Goal: Task Accomplishment & Management: Use online tool/utility

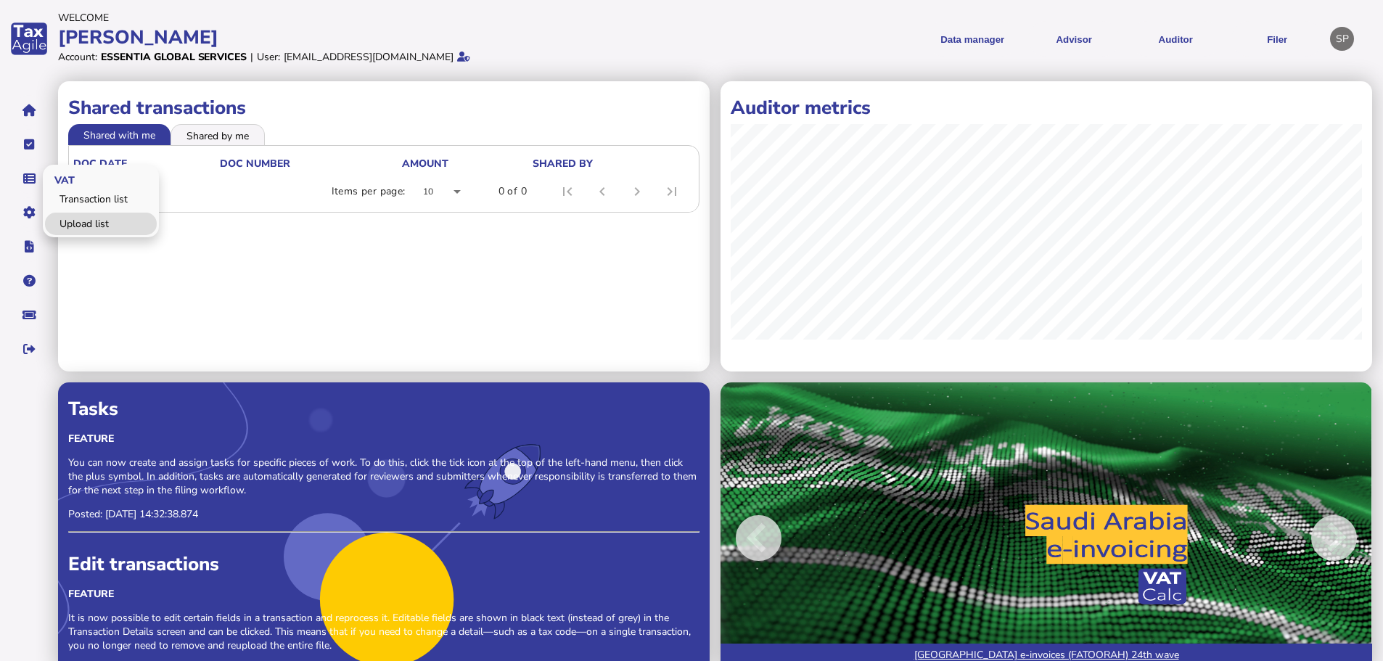
click at [76, 217] on link "Upload list" at bounding box center [101, 224] width 112 height 22
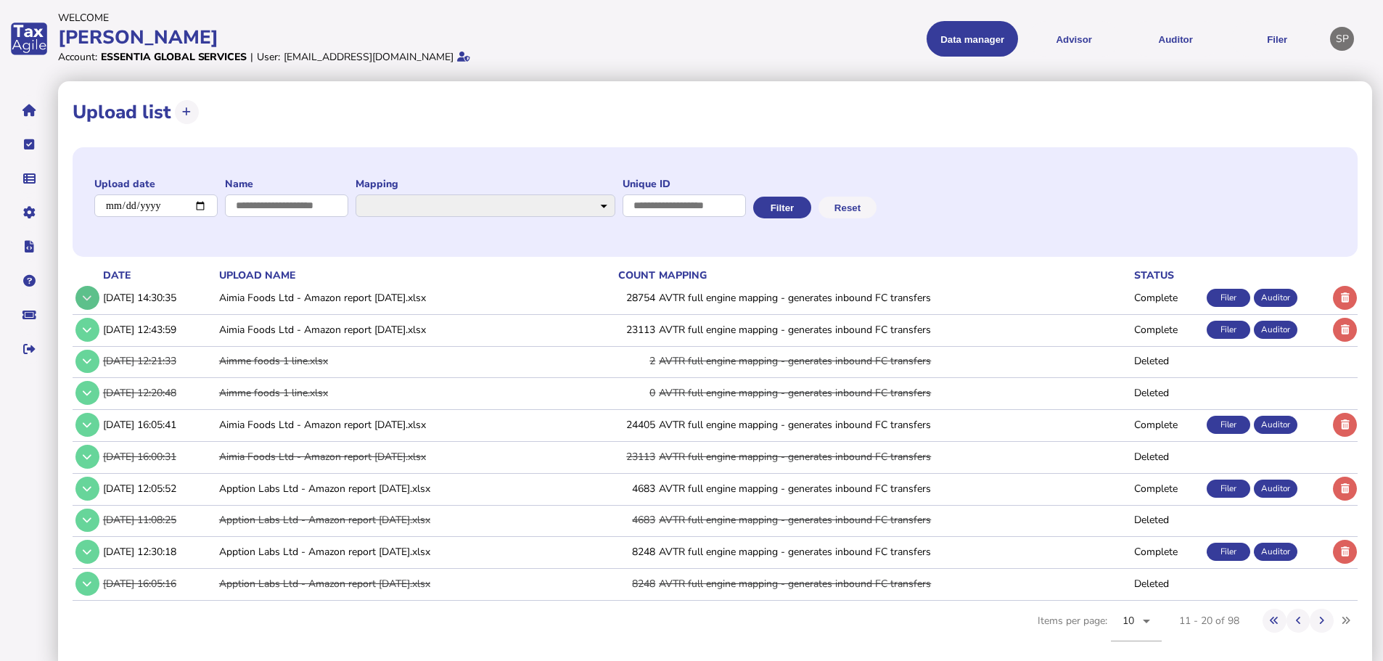
click at [81, 290] on button at bounding box center [87, 298] width 24 height 24
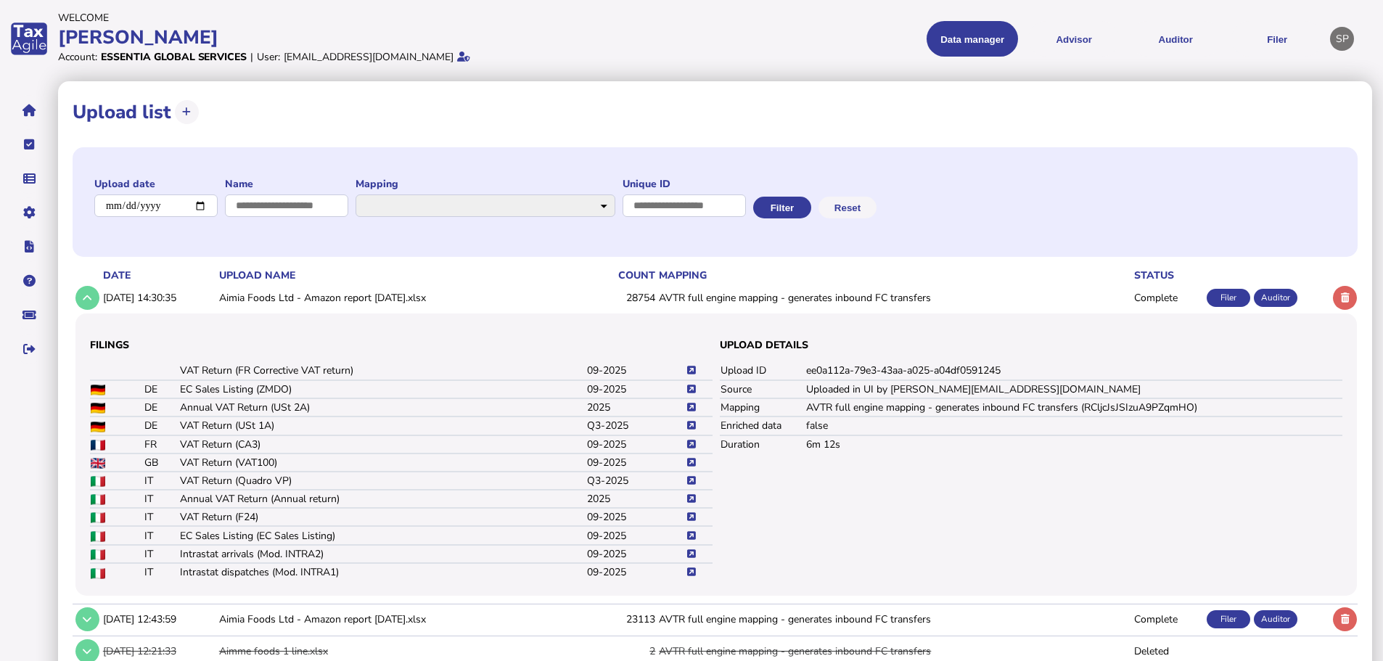
click at [695, 442] on icon at bounding box center [691, 444] width 9 height 9
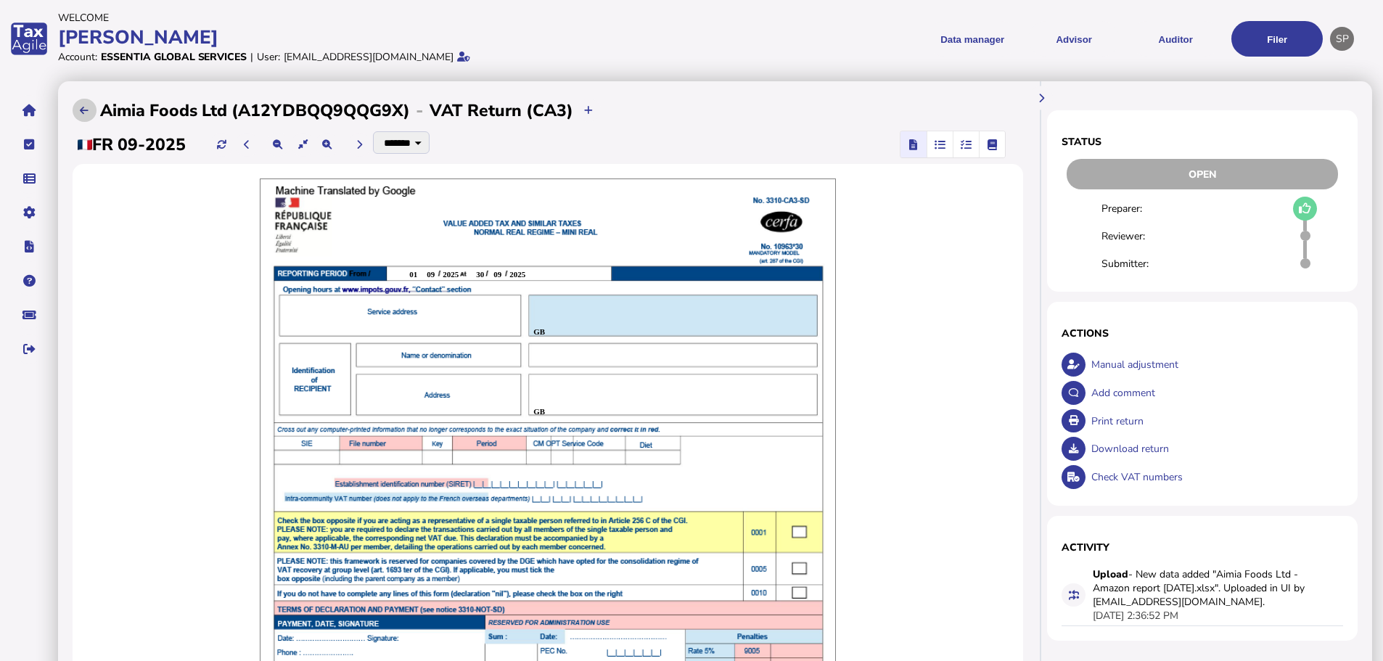
click at [81, 112] on icon at bounding box center [84, 110] width 9 height 9
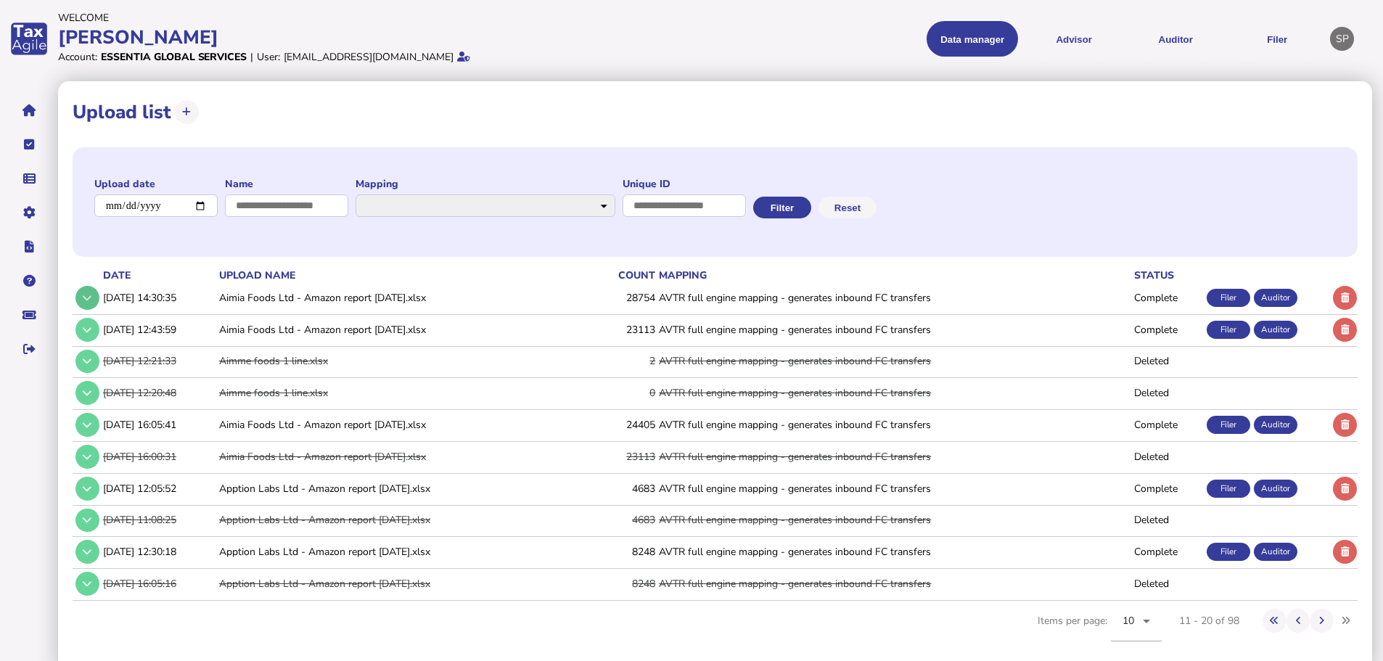
click at [82, 299] on button at bounding box center [87, 298] width 24 height 24
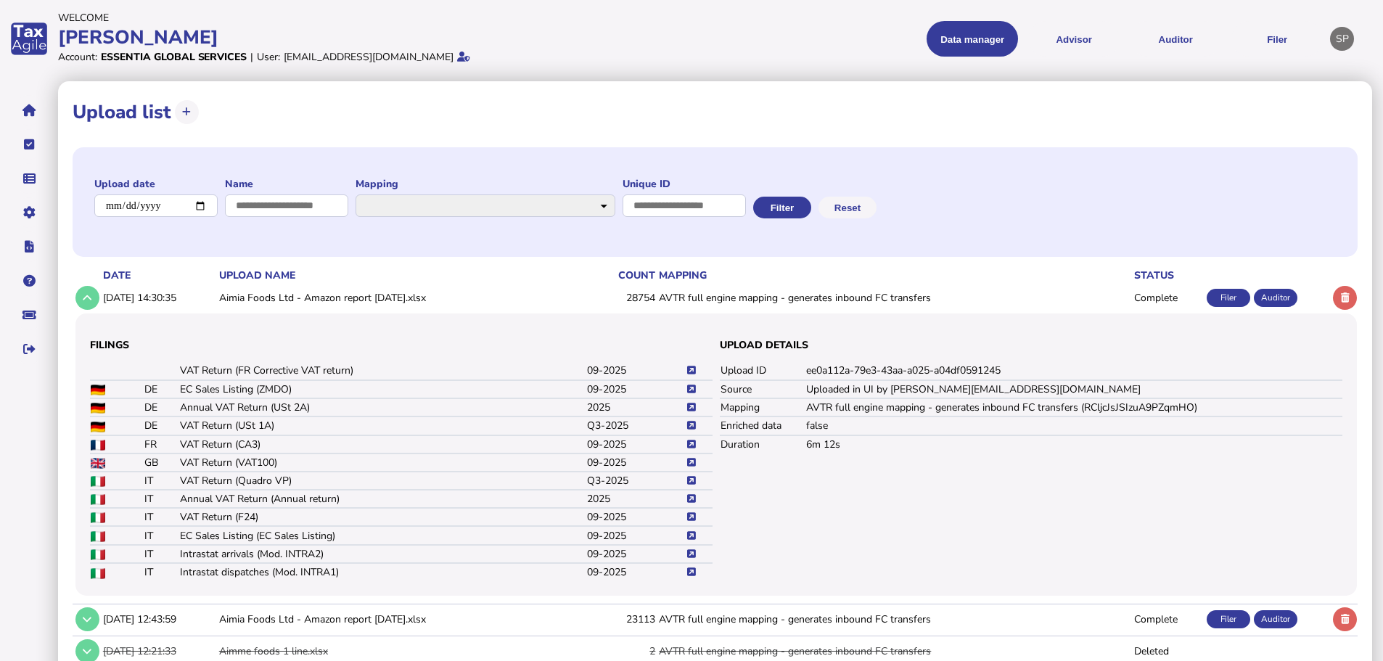
click at [689, 424] on icon at bounding box center [691, 425] width 9 height 9
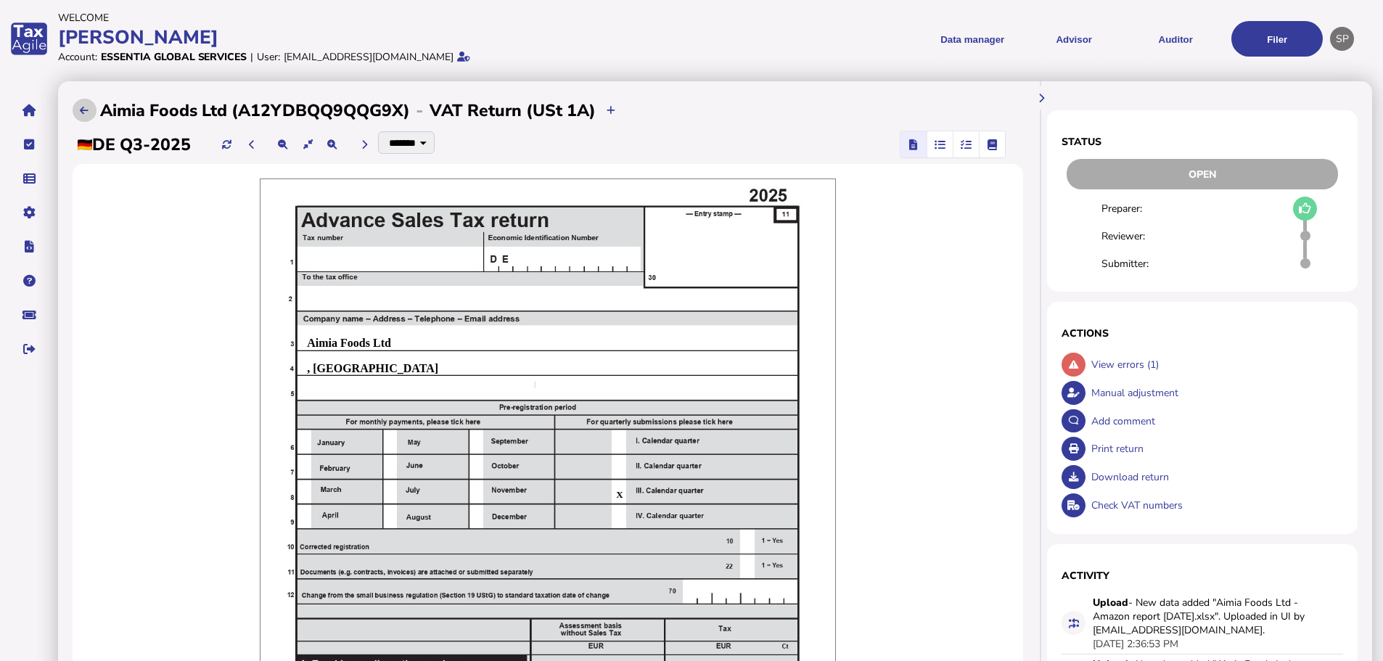
click at [81, 104] on button at bounding box center [85, 111] width 24 height 24
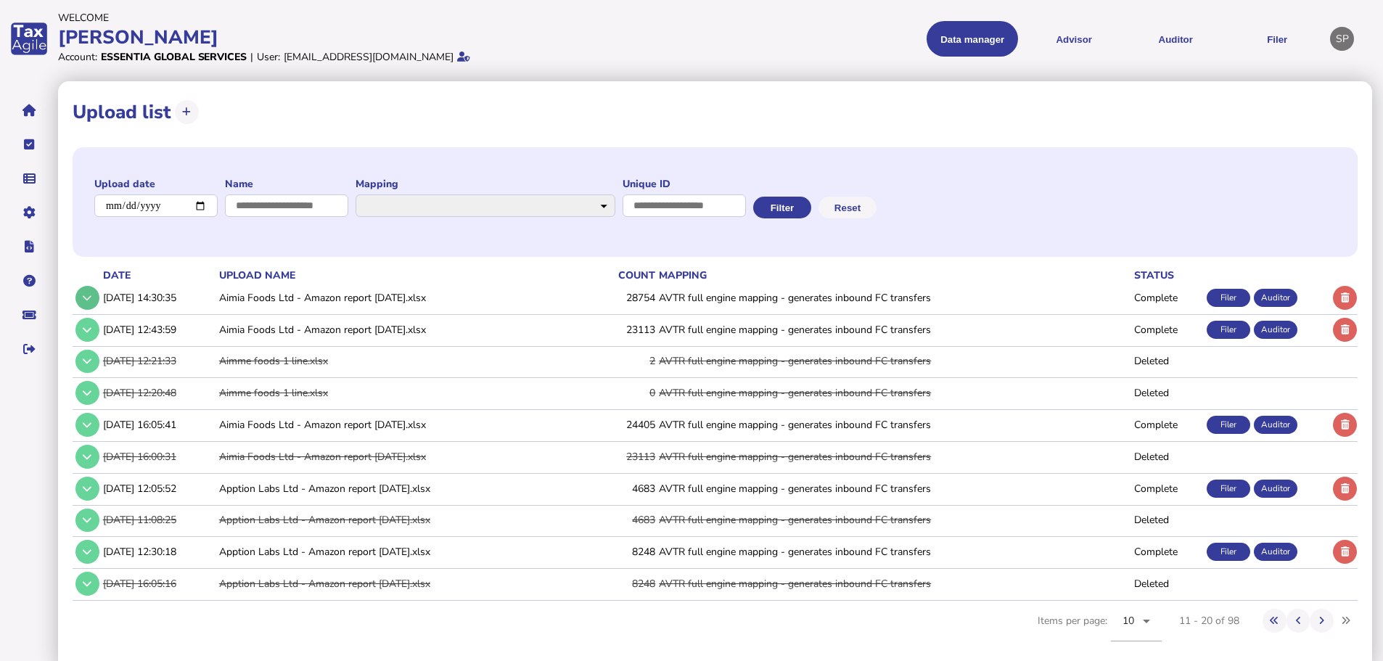
click at [82, 294] on button at bounding box center [87, 298] width 24 height 24
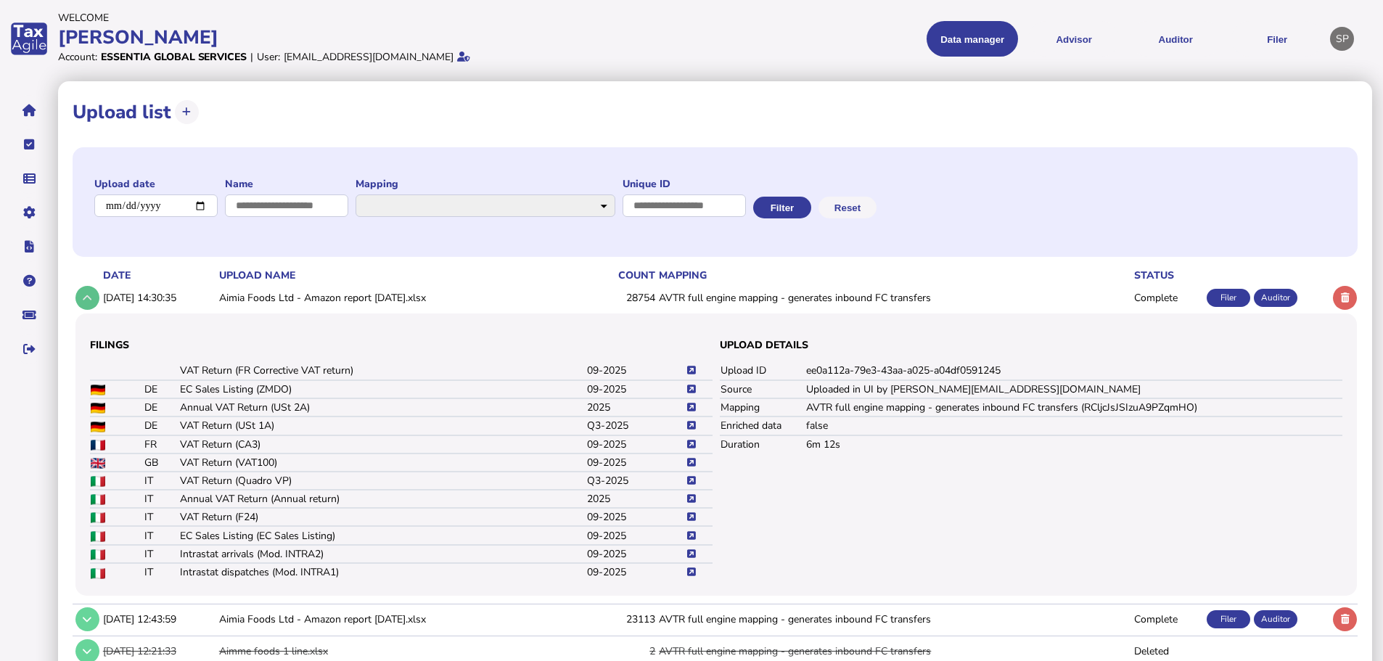
click at [93, 293] on button at bounding box center [87, 298] width 24 height 24
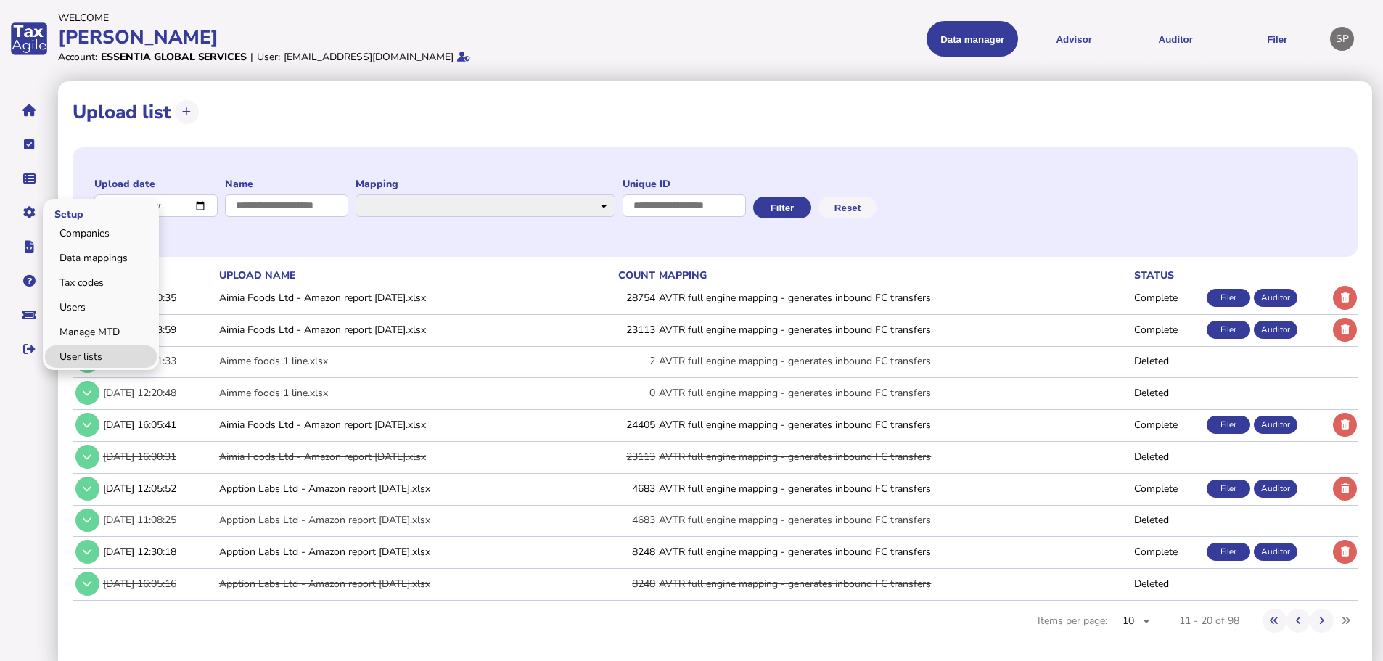
click at [87, 350] on link "User lists" at bounding box center [101, 356] width 112 height 22
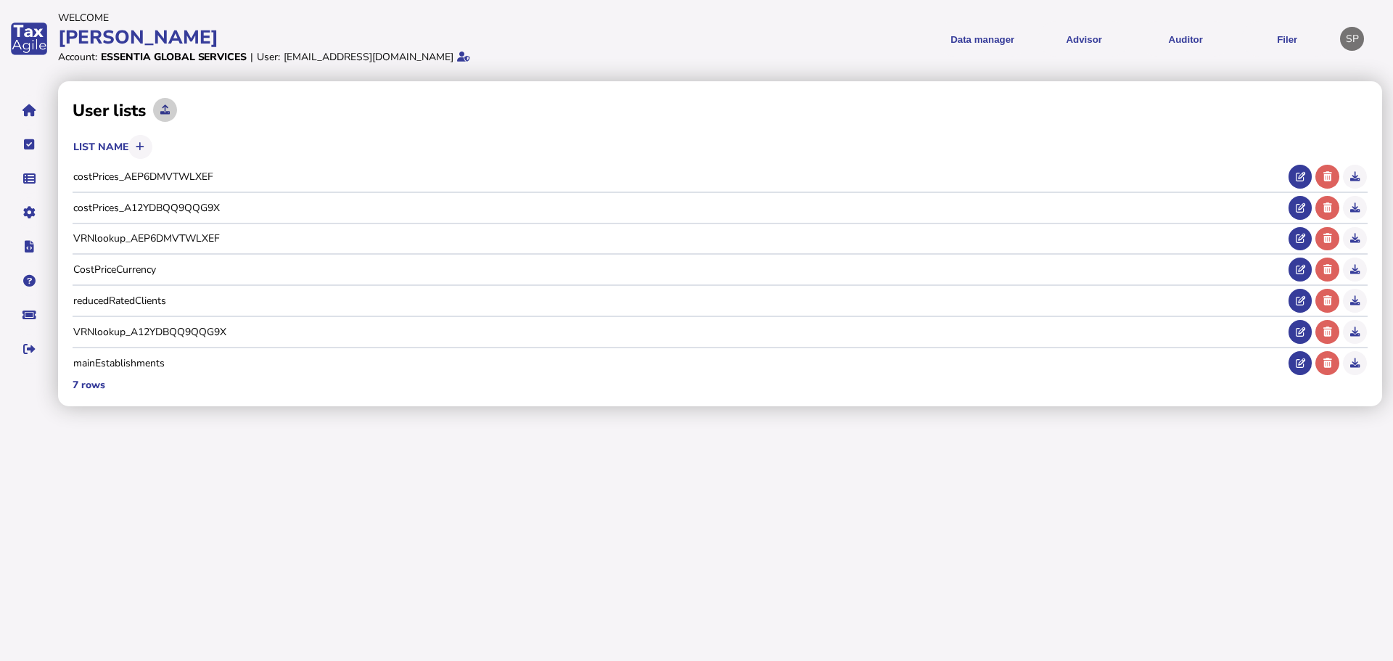
click at [161, 109] on icon at bounding box center [164, 109] width 9 height 9
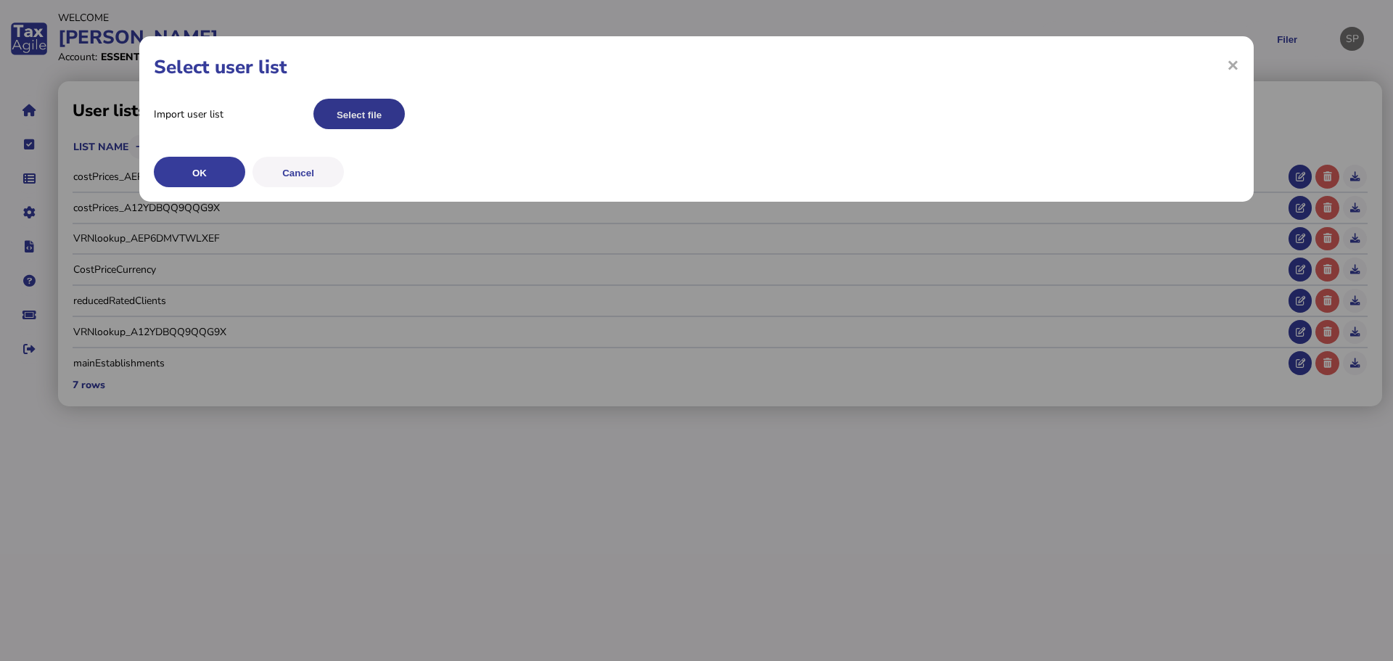
click at [343, 112] on button "Select file" at bounding box center [358, 114] width 91 height 30
click at [361, 112] on button "Select file" at bounding box center [358, 114] width 91 height 30
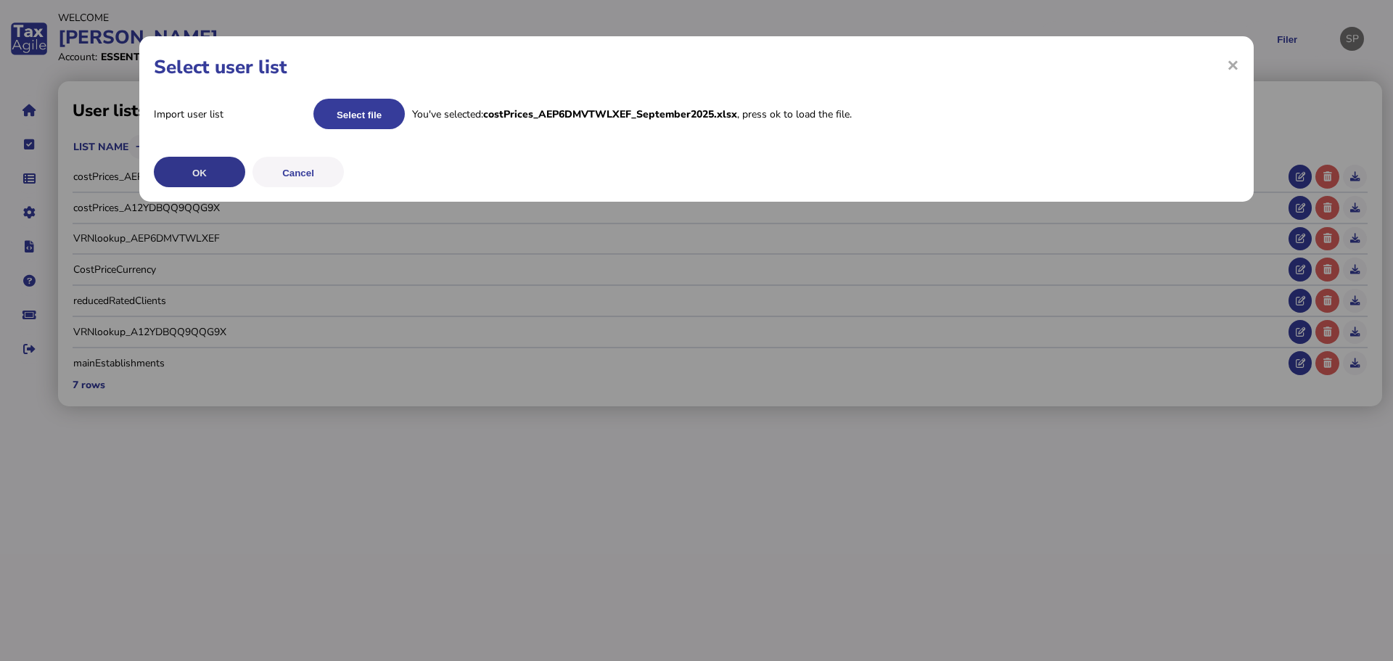
click at [221, 176] on button "OK" at bounding box center [199, 172] width 91 height 30
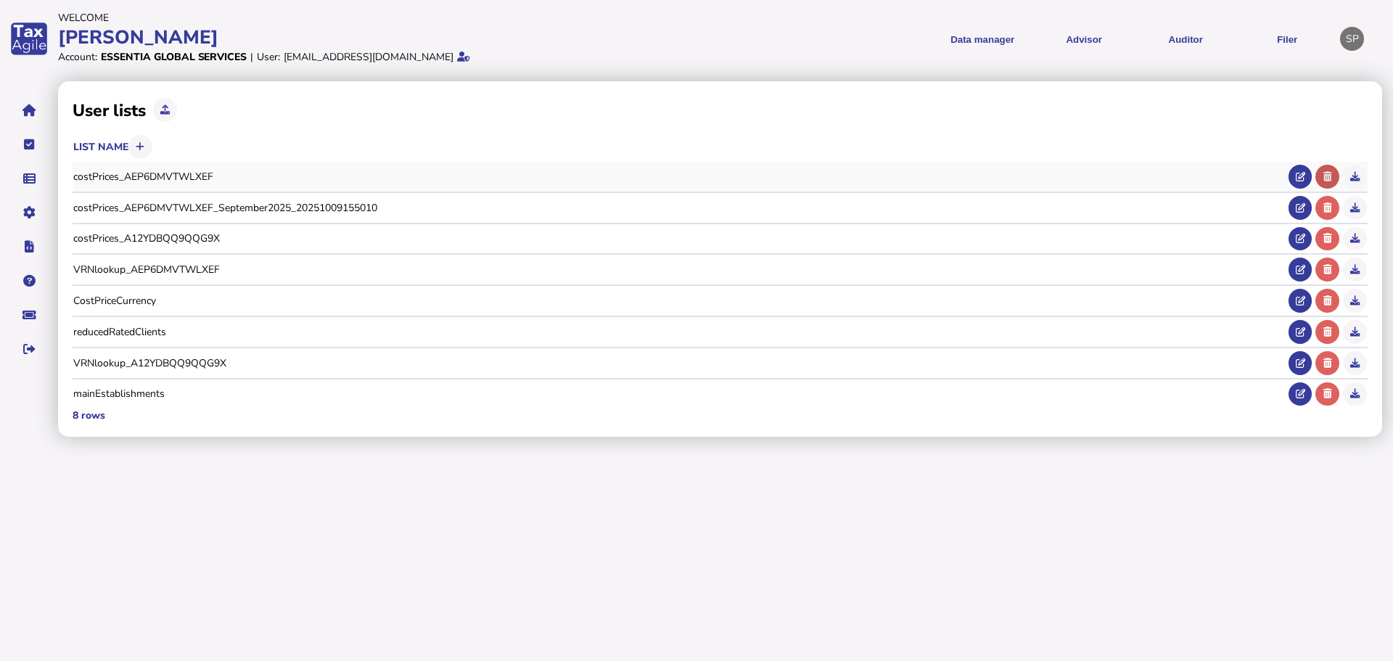
click at [1324, 174] on icon at bounding box center [1328, 176] width 9 height 9
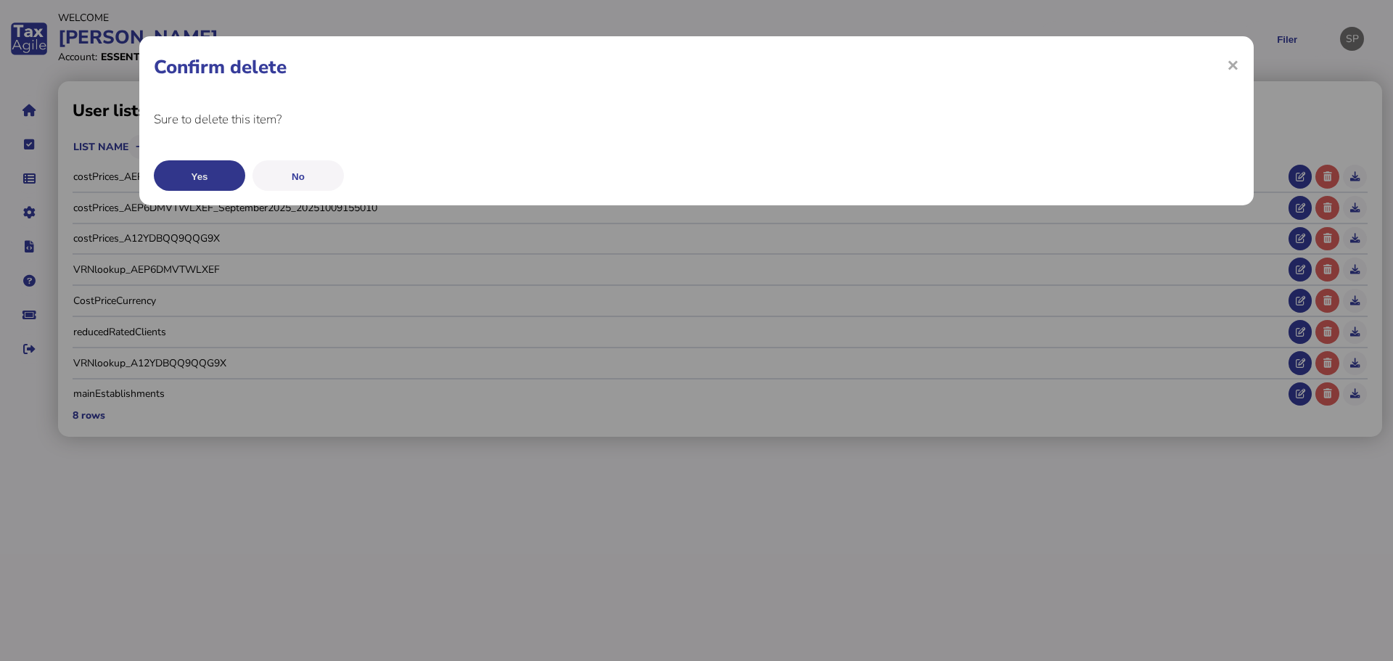
click at [221, 180] on button "Yes" at bounding box center [199, 175] width 91 height 30
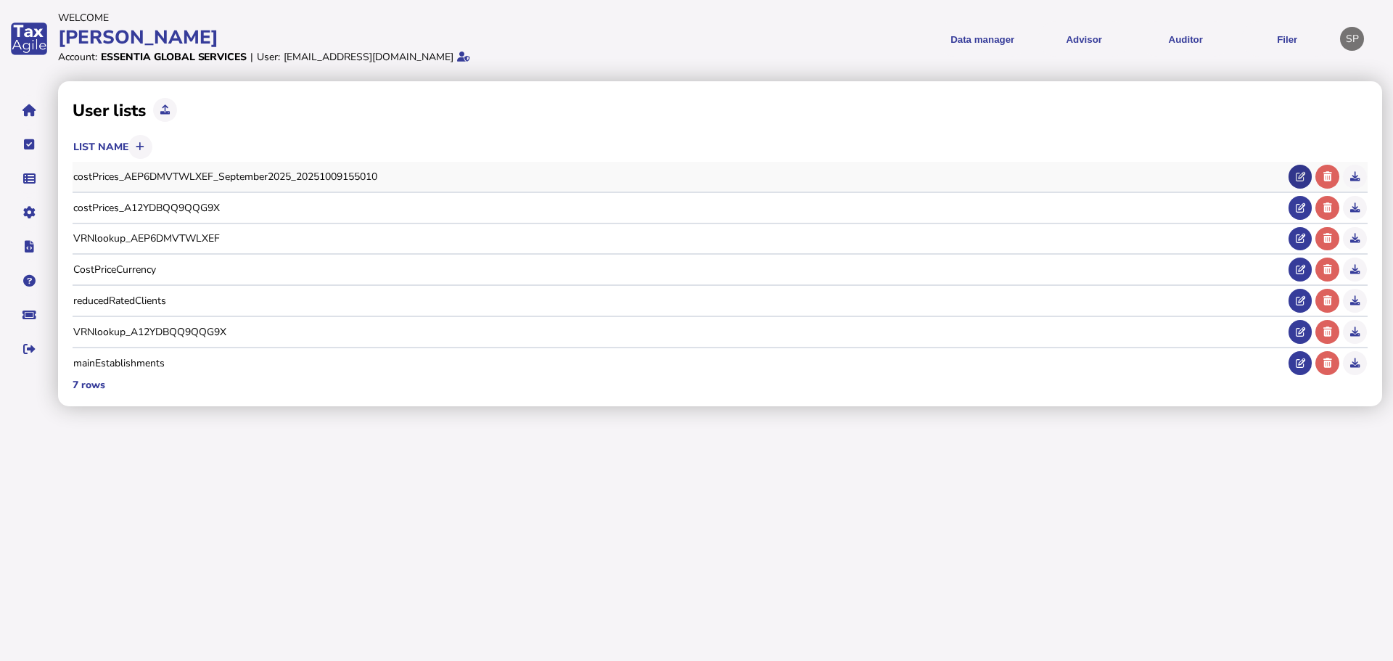
click at [1301, 176] on icon at bounding box center [1300, 176] width 9 height 9
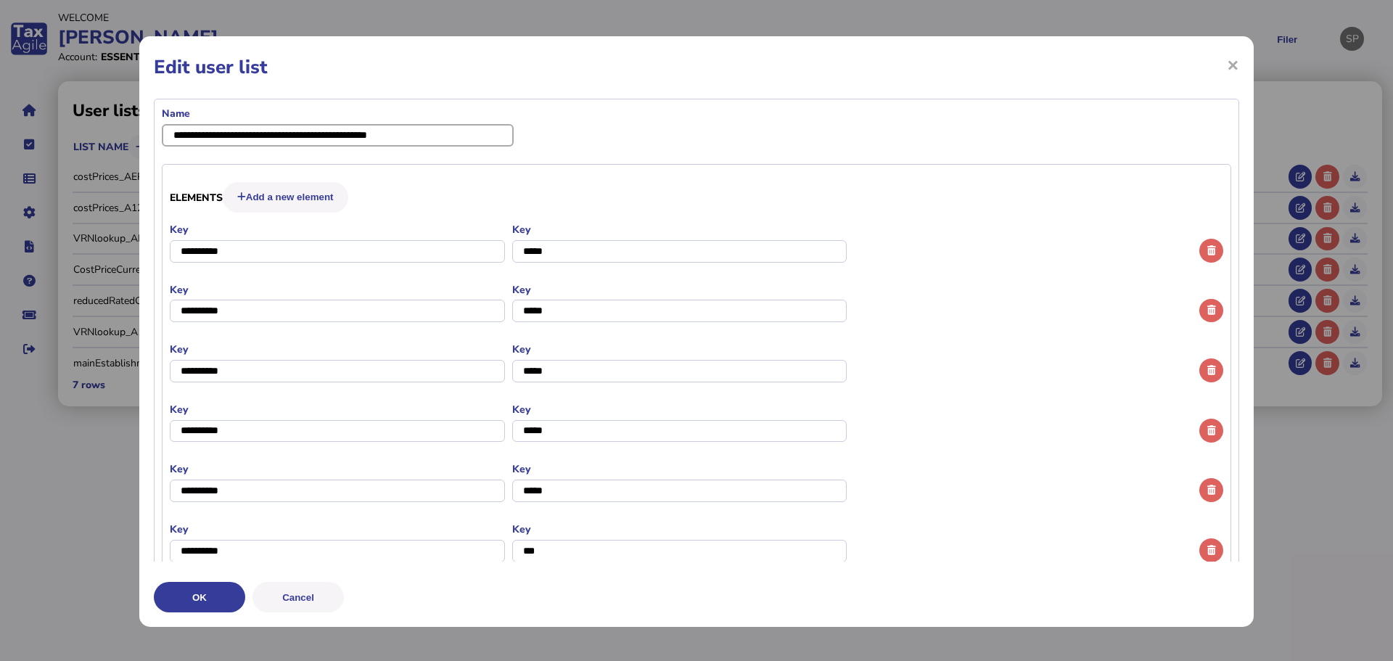
drag, startPoint x: 499, startPoint y: 135, endPoint x: 314, endPoint y: 155, distance: 186.1
click at [314, 155] on formly-field "Name" at bounding box center [338, 132] width 352 height 50
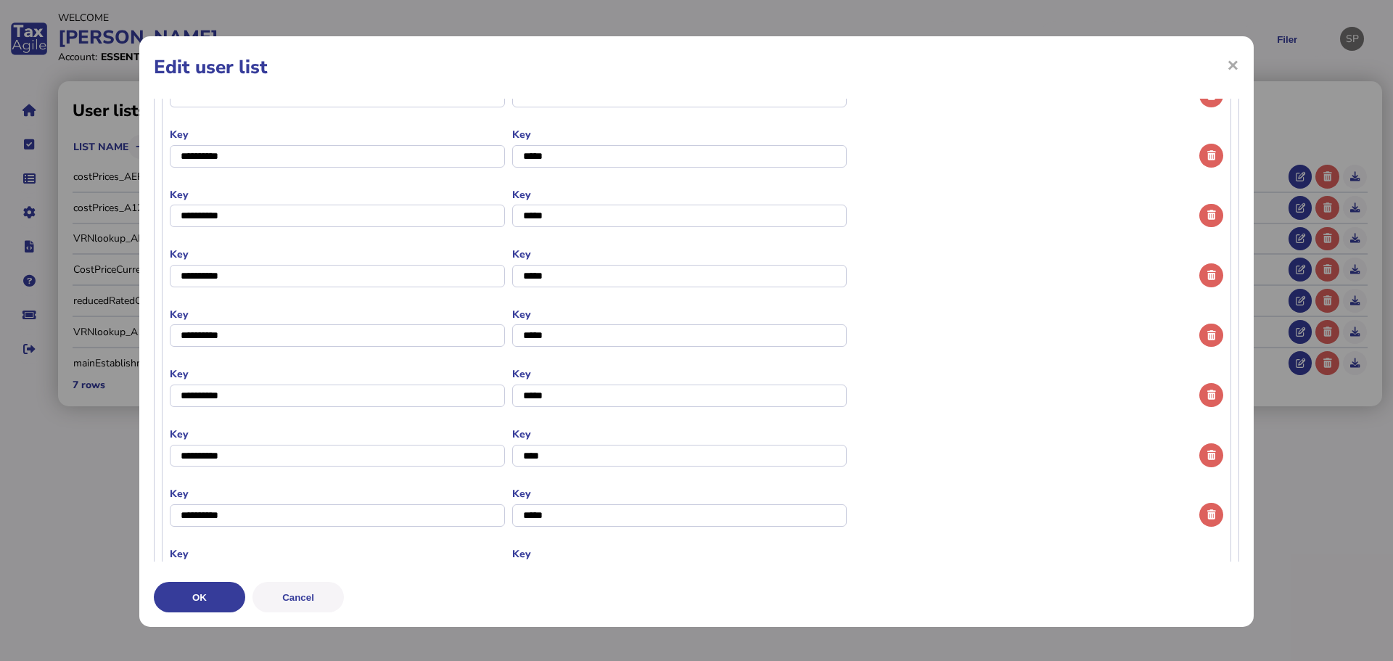
scroll to position [2673, 0]
type input "**********"
click at [200, 598] on button "OK" at bounding box center [199, 597] width 91 height 30
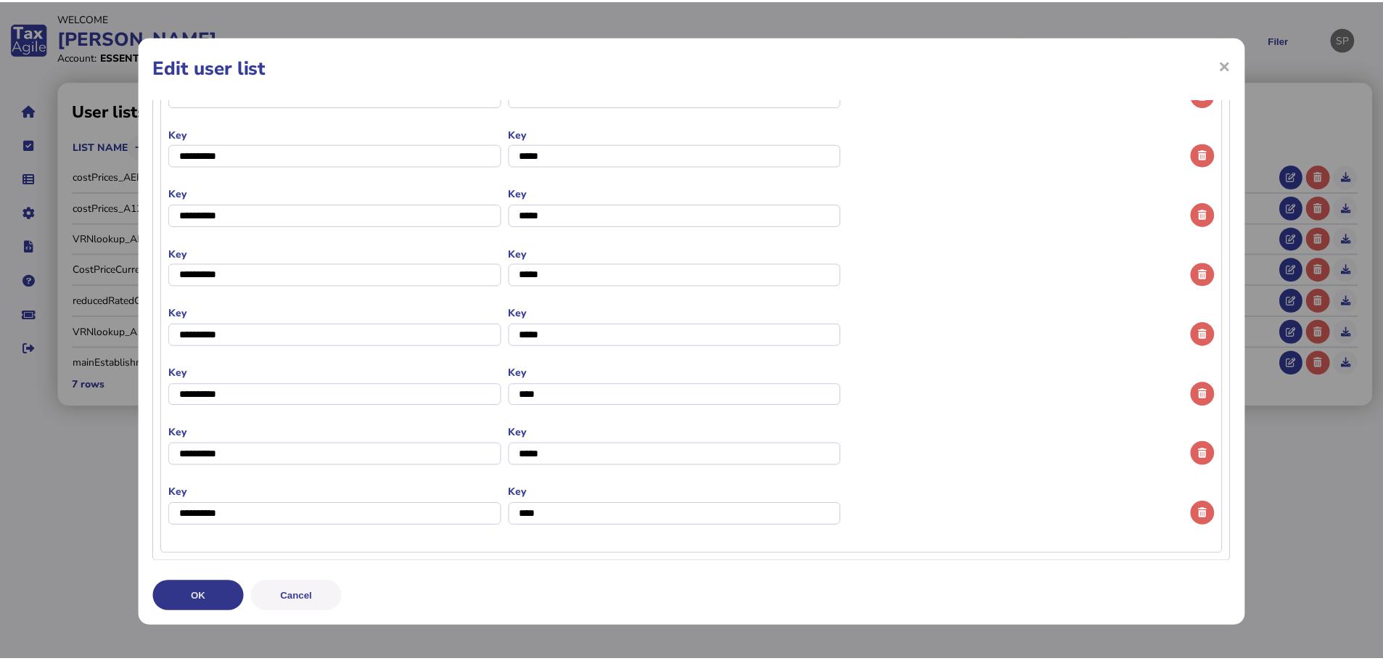
scroll to position [0, 0]
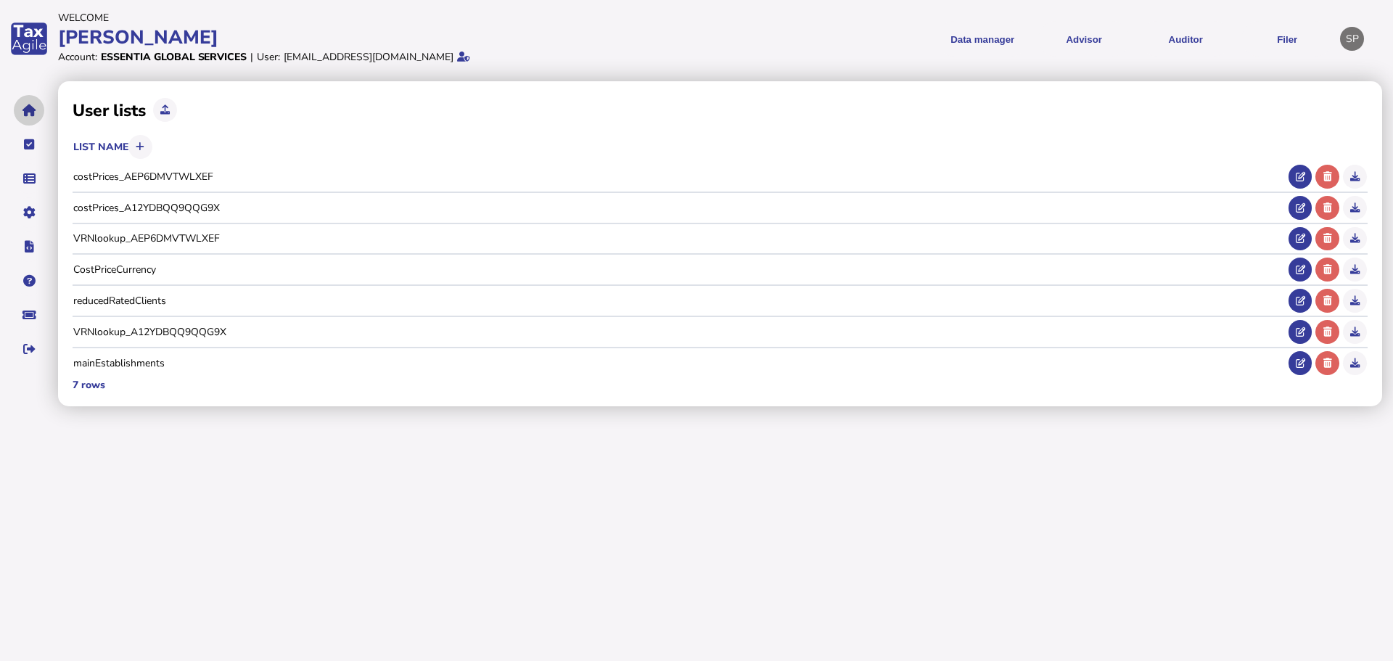
click at [32, 111] on icon "navigate application pages" at bounding box center [29, 110] width 14 height 1
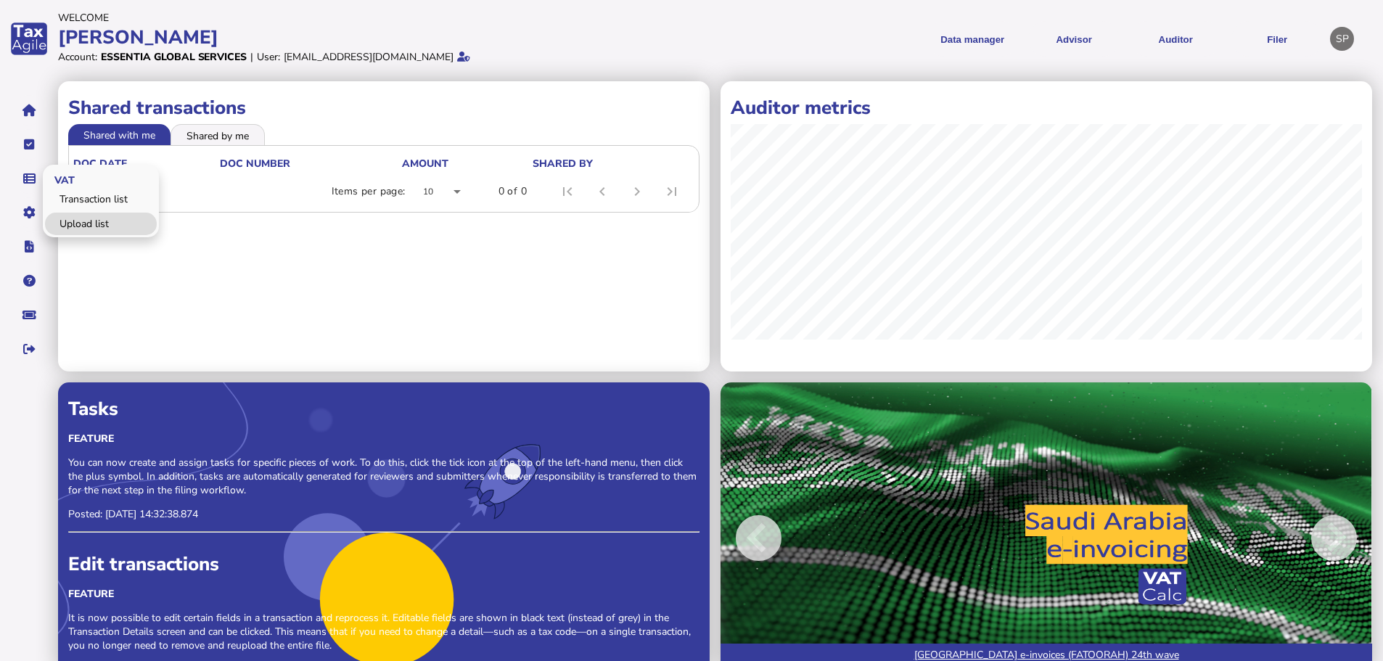
click at [82, 221] on link "Upload list" at bounding box center [101, 224] width 112 height 22
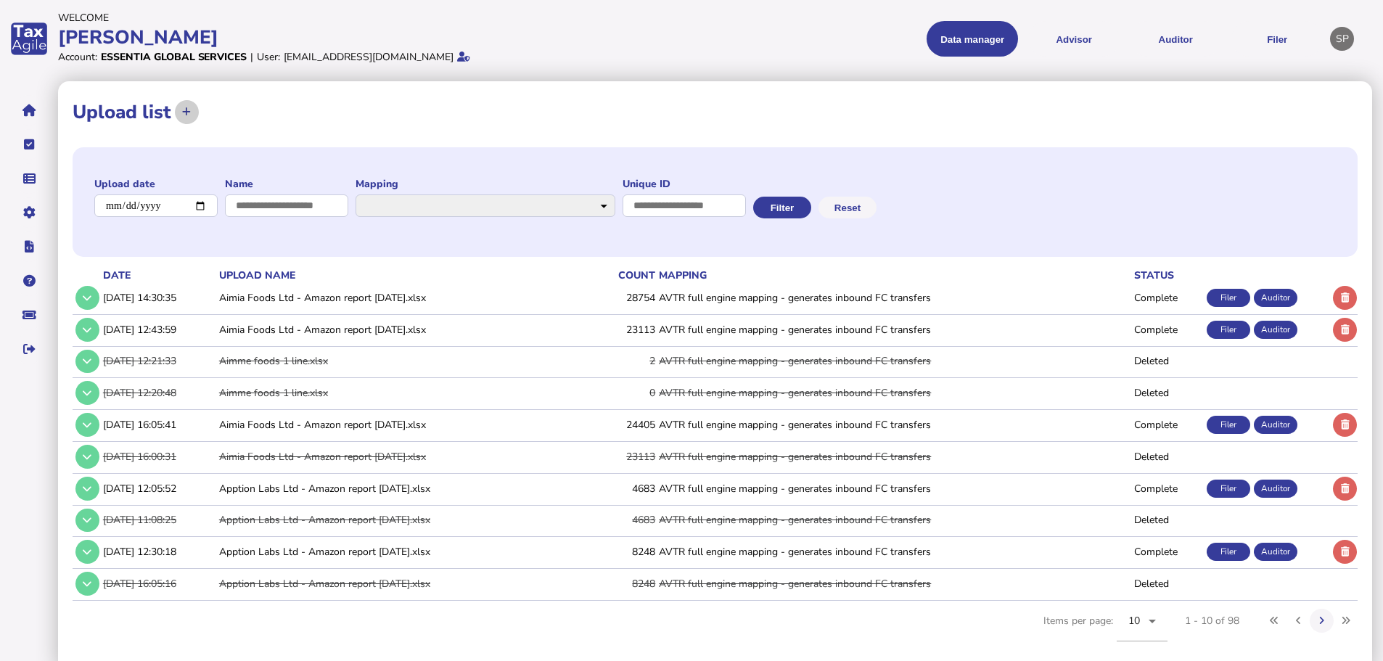
click at [188, 110] on icon at bounding box center [186, 111] width 9 height 9
select select "**********"
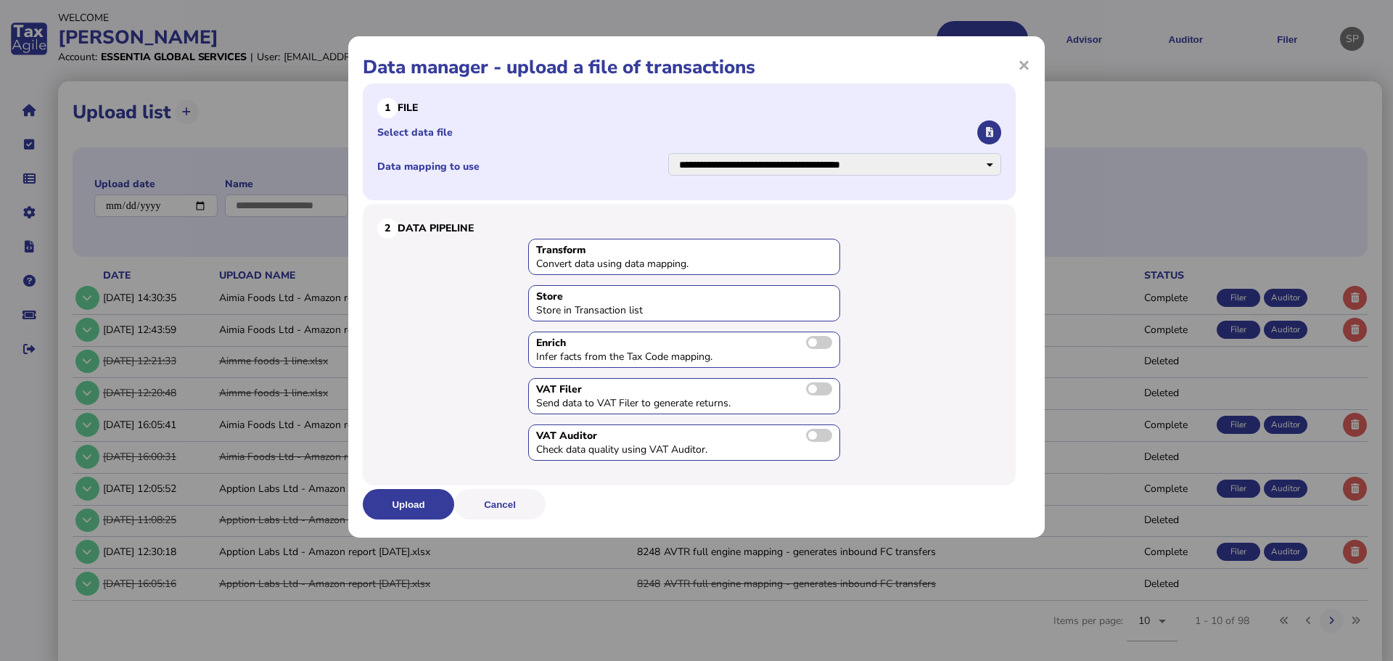
click at [992, 134] on icon "button" at bounding box center [989, 132] width 7 height 9
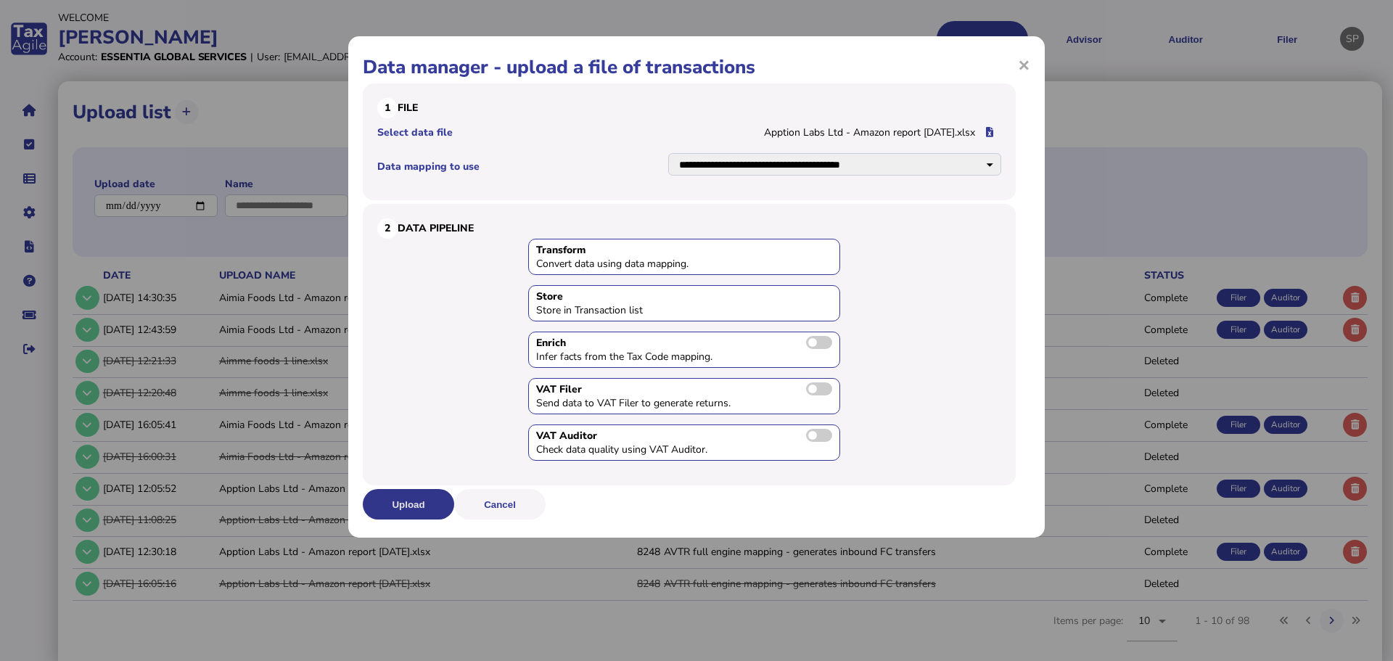
click at [405, 507] on button "Upload" at bounding box center [408, 504] width 91 height 30
